Goal: Task Accomplishment & Management: Complete application form

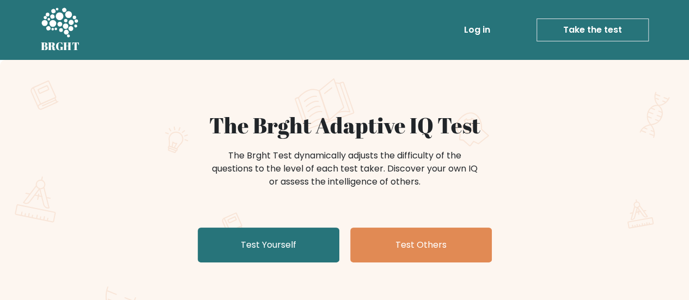
scroll to position [54, 0]
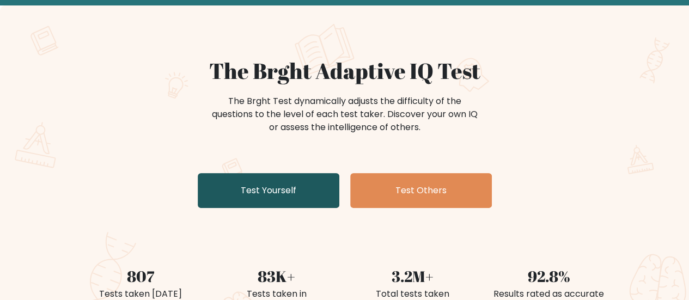
click at [306, 184] on link "Test Yourself" at bounding box center [269, 190] width 142 height 35
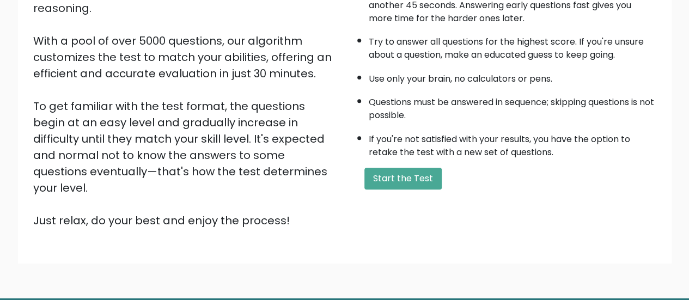
scroll to position [198, 0]
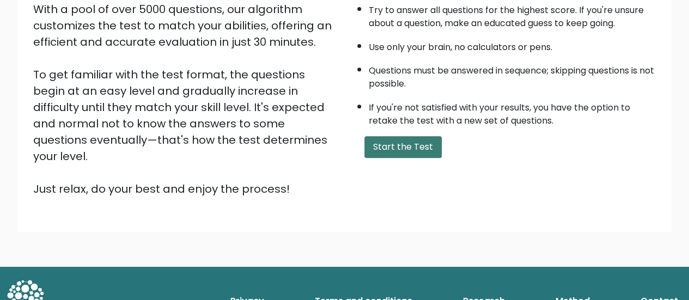
click at [378, 139] on button "Start the Test" at bounding box center [402, 147] width 77 height 22
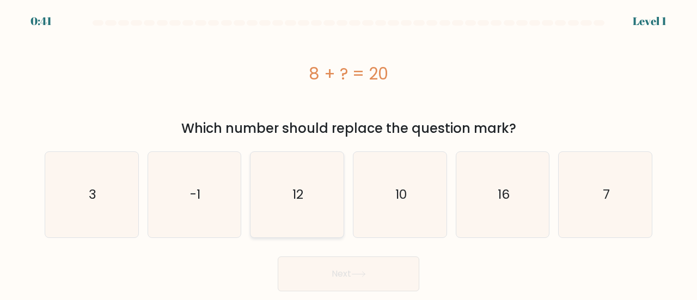
click at [286, 189] on icon "12" at bounding box center [297, 195] width 86 height 86
click at [349, 153] on input "c. 12" at bounding box center [349, 151] width 1 height 3
radio input "true"
click at [316, 267] on button "Next" at bounding box center [349, 274] width 142 height 35
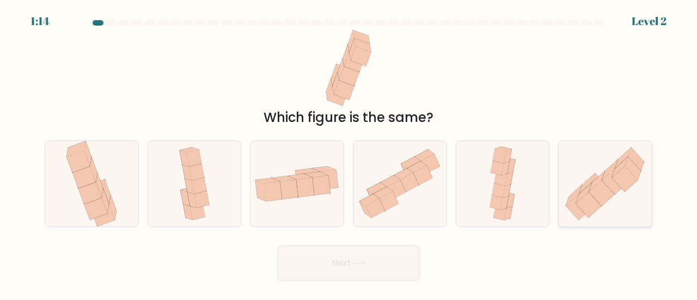
click at [600, 184] on icon at bounding box center [602, 193] width 26 height 26
click at [349, 153] on input "f." at bounding box center [349, 151] width 1 height 3
radio input "true"
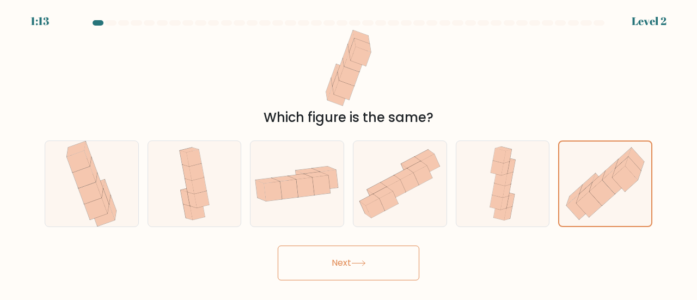
click at [344, 260] on button "Next" at bounding box center [349, 263] width 142 height 35
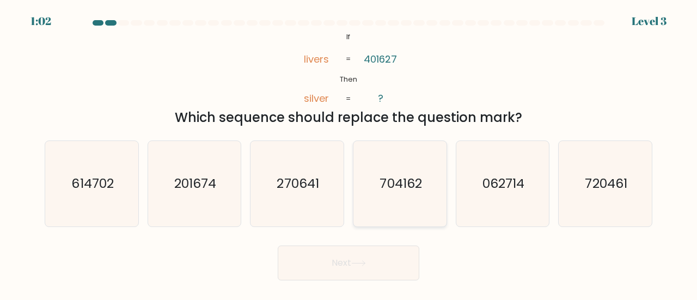
click at [405, 179] on text "704162" at bounding box center [401, 183] width 42 height 18
click at [349, 153] on input "d. 704162" at bounding box center [349, 151] width 1 height 3
radio input "true"
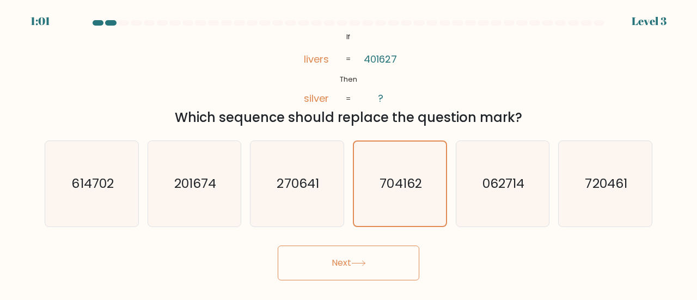
click at [331, 260] on button "Next" at bounding box center [349, 263] width 142 height 35
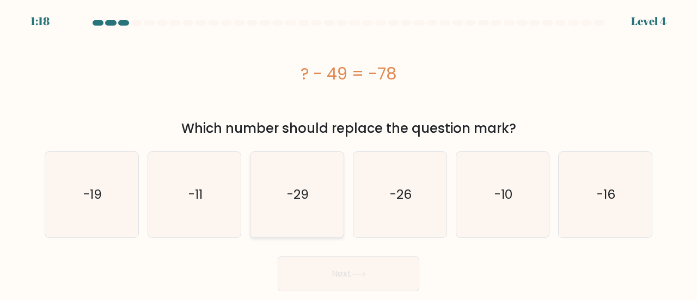
click at [307, 193] on text "-29" at bounding box center [298, 195] width 22 height 18
click at [349, 153] on input "c. -29" at bounding box center [349, 151] width 1 height 3
radio input "true"
click at [354, 273] on icon at bounding box center [358, 274] width 15 height 6
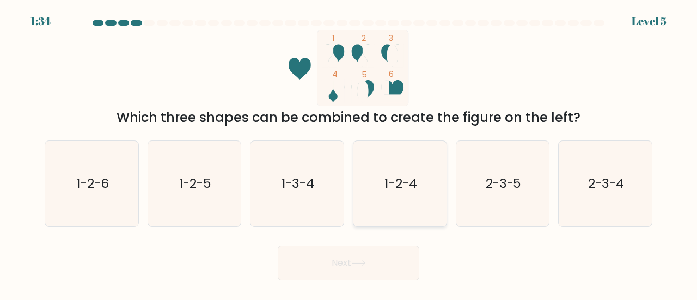
click at [387, 174] on icon "1-2-4" at bounding box center [400, 184] width 86 height 86
click at [349, 153] on input "d. 1-2-4" at bounding box center [349, 151] width 1 height 3
radio input "true"
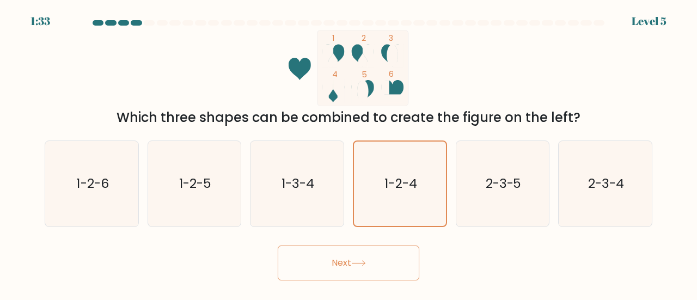
click at [369, 266] on button "Next" at bounding box center [349, 263] width 142 height 35
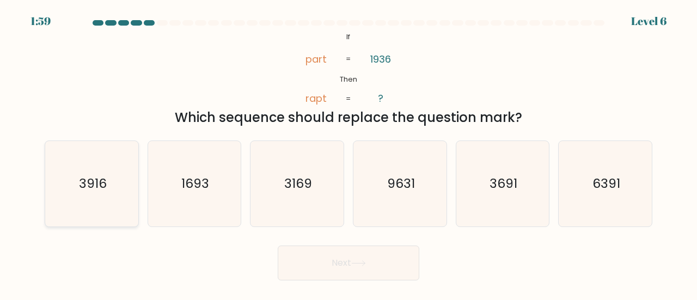
click at [120, 184] on icon "3916" at bounding box center [92, 184] width 86 height 86
click at [349, 153] on input "a. 3916" at bounding box center [349, 151] width 1 height 3
radio input "true"
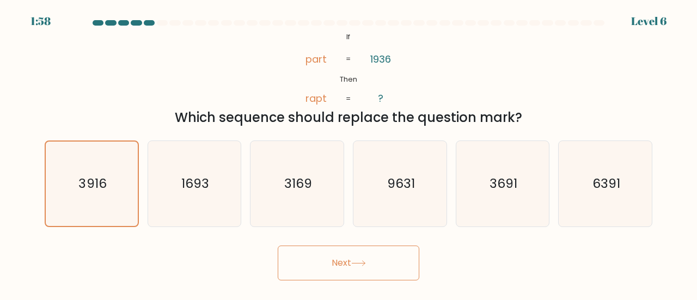
click at [343, 281] on body "1:58 Level 6 If" at bounding box center [348, 150] width 697 height 300
click at [308, 261] on button "Next" at bounding box center [349, 263] width 142 height 35
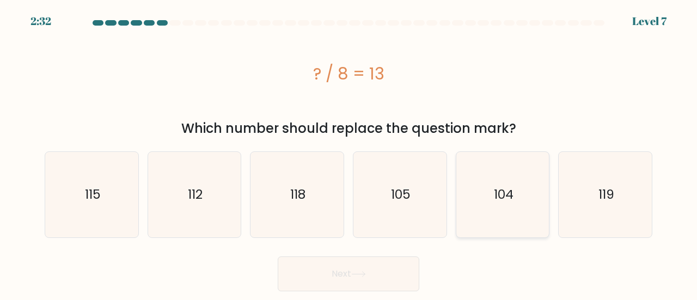
drag, startPoint x: 499, startPoint y: 194, endPoint x: 460, endPoint y: 212, distance: 42.7
click at [499, 194] on text "104" at bounding box center [504, 195] width 20 height 18
click at [349, 153] on input "e. 104" at bounding box center [349, 151] width 1 height 3
radio input "true"
click at [324, 269] on button "Next" at bounding box center [349, 274] width 142 height 35
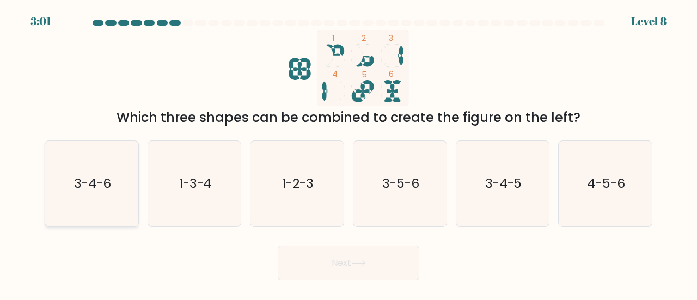
click at [67, 186] on icon "3-4-6" at bounding box center [92, 184] width 86 height 86
click at [349, 153] on input "a. 3-4-6" at bounding box center [349, 151] width 1 height 3
radio input "true"
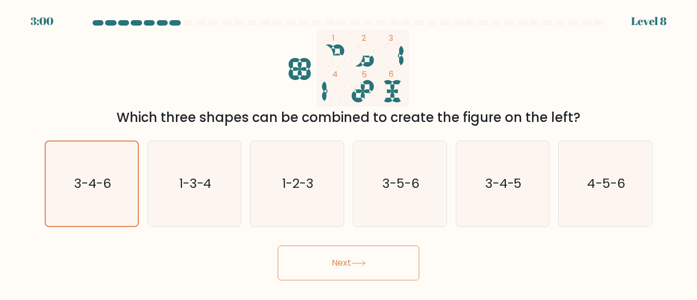
click at [379, 276] on button "Next" at bounding box center [349, 263] width 142 height 35
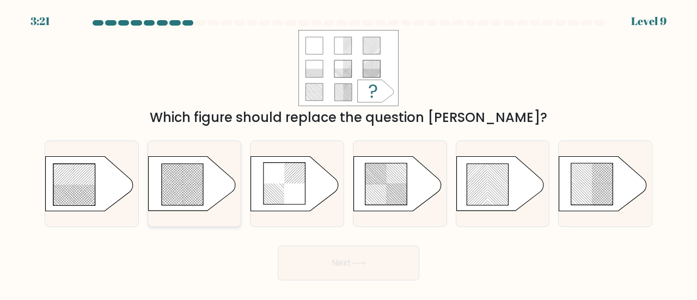
click at [189, 178] on icon at bounding box center [182, 184] width 41 height 41
click at [349, 153] on input "b." at bounding box center [349, 151] width 1 height 3
radio input "true"
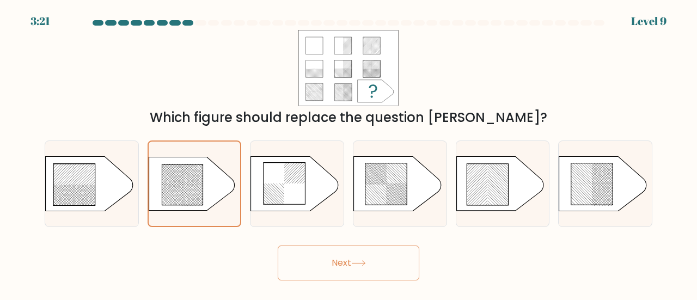
click at [404, 256] on button "Next" at bounding box center [349, 263] width 142 height 35
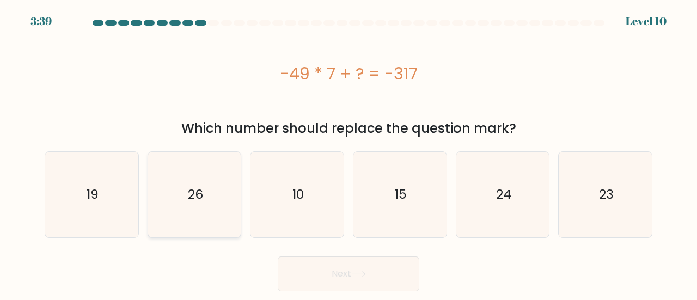
click at [198, 195] on text "26" at bounding box center [195, 195] width 15 height 18
click at [349, 153] on input "b. 26" at bounding box center [349, 151] width 1 height 3
radio input "true"
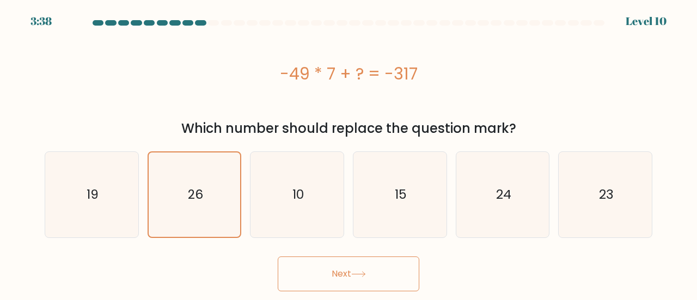
click at [346, 266] on button "Next" at bounding box center [349, 274] width 142 height 35
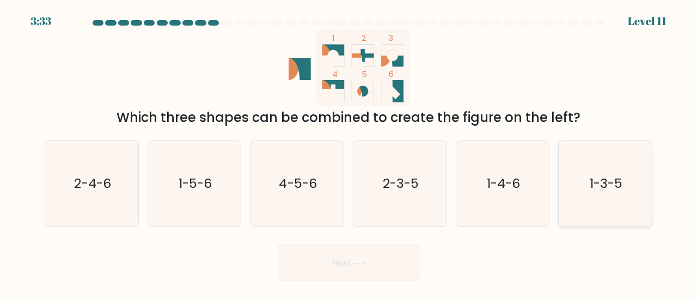
drag, startPoint x: 611, startPoint y: 183, endPoint x: 590, endPoint y: 187, distance: 21.3
click at [611, 182] on text "1-3-5" at bounding box center [606, 183] width 33 height 18
click at [349, 153] on input "f. 1-3-5" at bounding box center [349, 151] width 1 height 3
radio input "true"
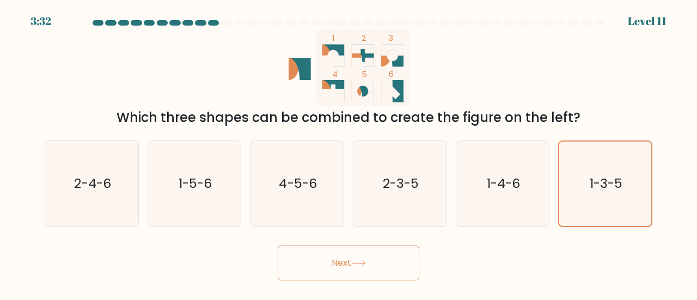
click at [370, 284] on body "3:32 Level 11" at bounding box center [348, 150] width 697 height 300
click at [371, 263] on button "Next" at bounding box center [349, 263] width 142 height 35
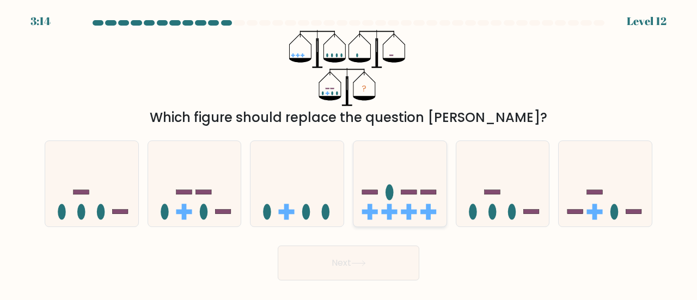
click at [409, 196] on icon at bounding box center [400, 183] width 93 height 77
click at [349, 153] on input "d." at bounding box center [349, 151] width 1 height 3
radio input "true"
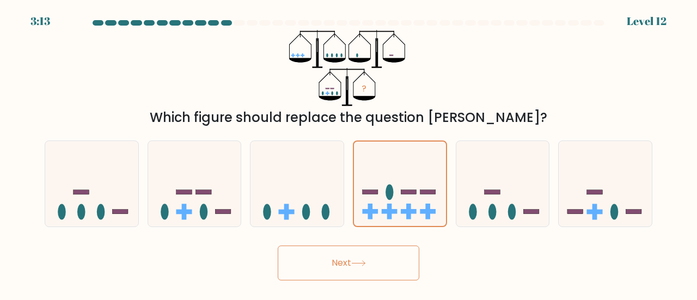
click at [385, 274] on button "Next" at bounding box center [349, 263] width 142 height 35
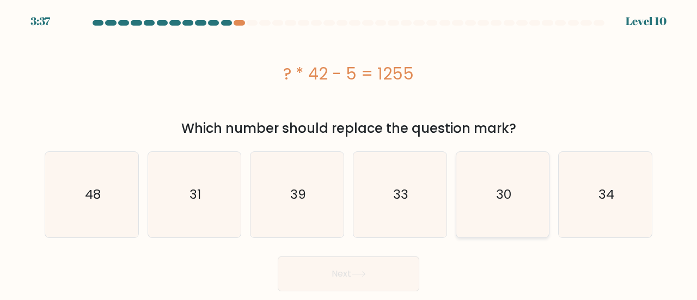
click at [485, 193] on icon "30" at bounding box center [503, 195] width 86 height 86
click at [349, 153] on input "e. 30" at bounding box center [349, 151] width 1 height 3
radio input "true"
click at [351, 274] on button "Next" at bounding box center [349, 274] width 142 height 35
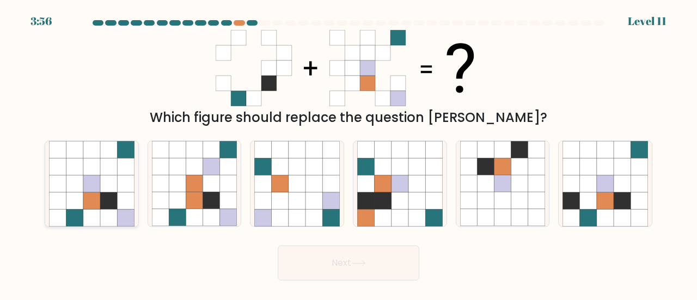
click at [82, 172] on icon at bounding box center [74, 167] width 17 height 17
click at [349, 153] on input "a." at bounding box center [349, 151] width 1 height 3
radio input "true"
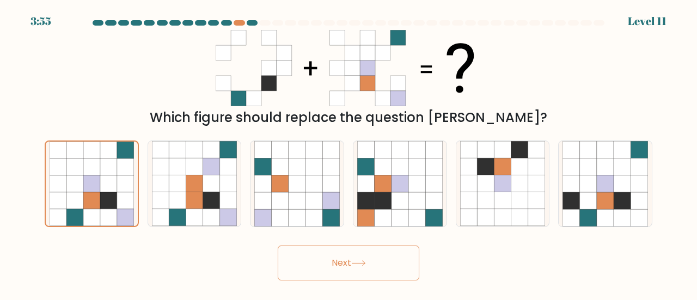
click at [319, 272] on button "Next" at bounding box center [349, 263] width 142 height 35
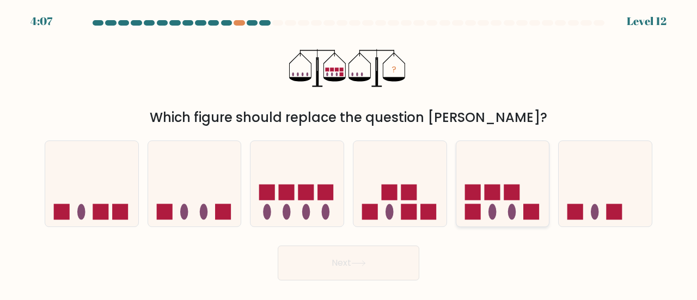
click at [472, 193] on rect at bounding box center [473, 193] width 16 height 16
click at [349, 153] on input "e." at bounding box center [349, 151] width 1 height 3
radio input "true"
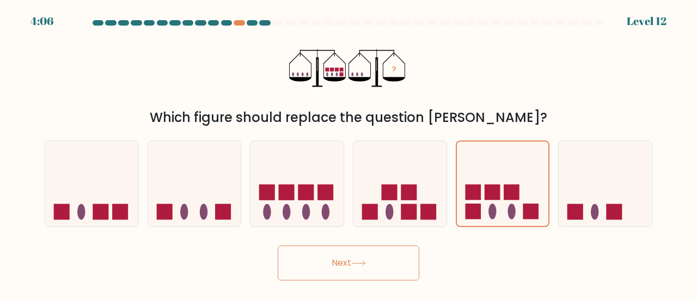
click at [390, 257] on button "Next" at bounding box center [349, 263] width 142 height 35
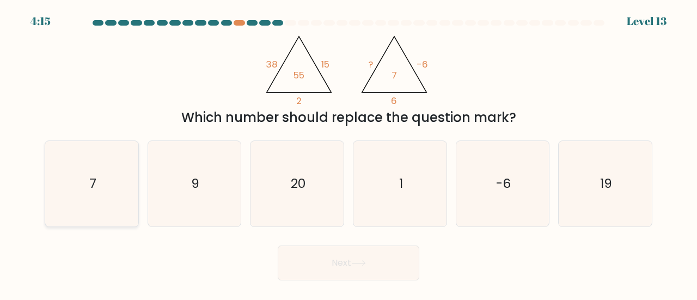
click at [97, 189] on icon "7" at bounding box center [92, 184] width 86 height 86
click at [349, 153] on input "a. 7" at bounding box center [349, 151] width 1 height 3
radio input "true"
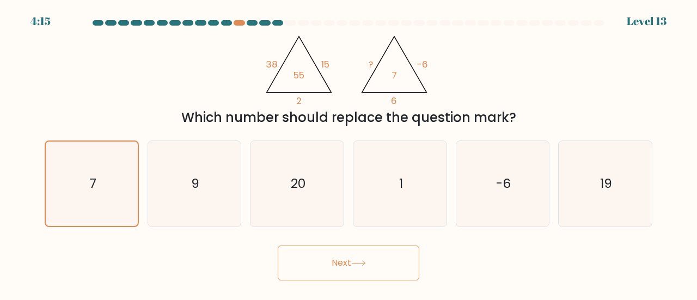
click at [317, 259] on button "Next" at bounding box center [349, 263] width 142 height 35
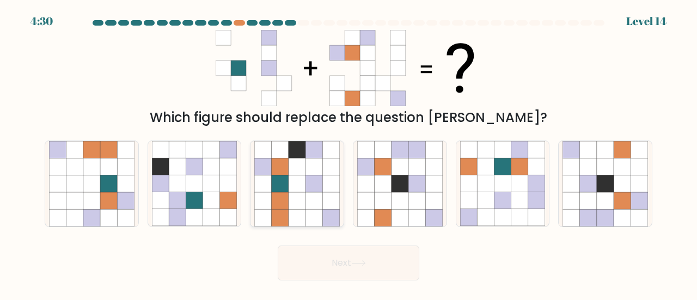
click at [288, 200] on icon at bounding box center [280, 200] width 17 height 17
click at [349, 153] on input "c." at bounding box center [349, 151] width 1 height 3
radio input "true"
click at [342, 268] on button "Next" at bounding box center [349, 263] width 142 height 35
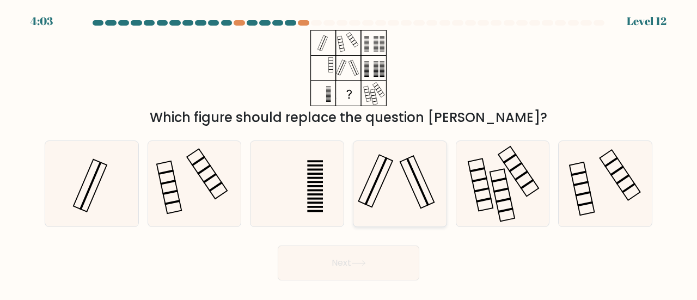
click at [393, 178] on icon at bounding box center [400, 184] width 86 height 86
click at [349, 153] on input "d." at bounding box center [349, 151] width 1 height 3
radio input "true"
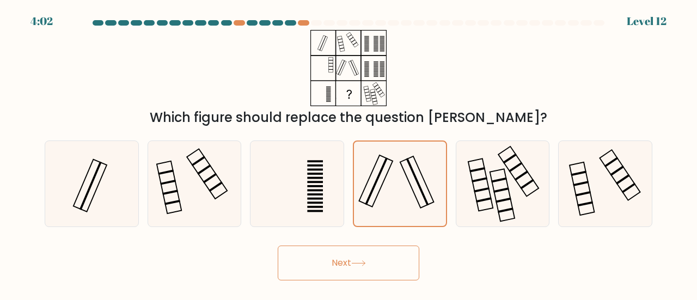
click at [376, 252] on button "Next" at bounding box center [349, 263] width 142 height 35
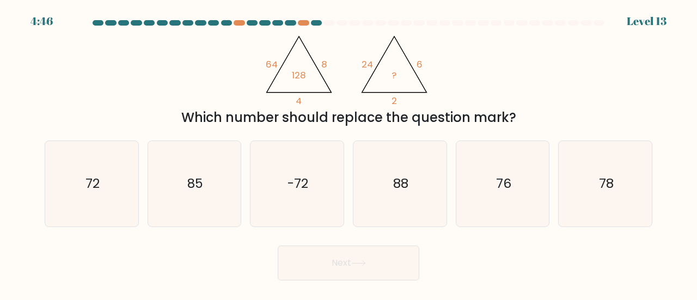
drag, startPoint x: 321, startPoint y: 218, endPoint x: 180, endPoint y: 75, distance: 201.9
click at [180, 75] on div "@import url('[URL][DOMAIN_NAME]); 64 8 4 128 @import url('[URL][DOMAIN_NAME]); …" at bounding box center [348, 79] width 621 height 98
click at [85, 192] on icon "72" at bounding box center [92, 184] width 86 height 86
click at [349, 153] on input "a. 72" at bounding box center [349, 151] width 1 height 3
radio input "true"
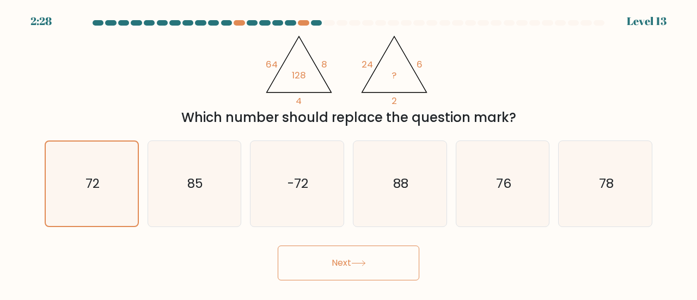
click at [324, 269] on button "Next" at bounding box center [349, 263] width 142 height 35
